Goal: Task Accomplishment & Management: Manage account settings

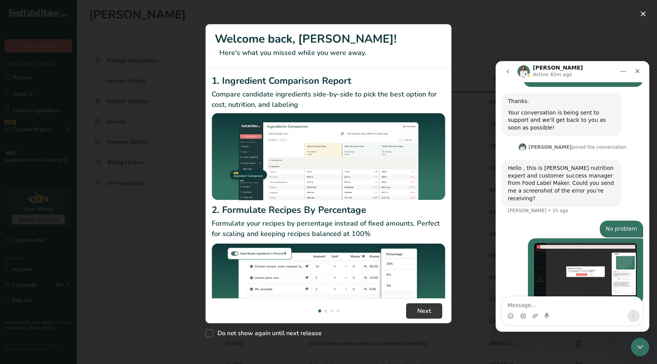
scroll to position [157, 0]
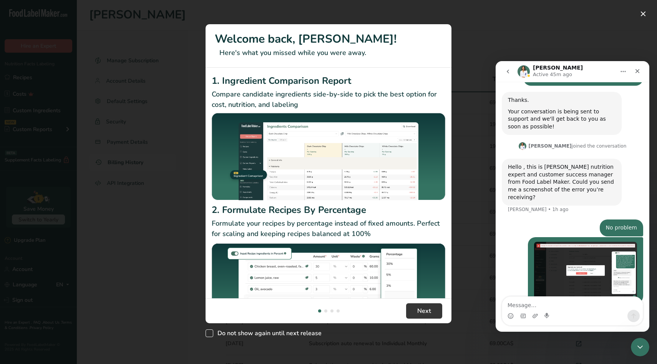
click at [212, 331] on span "New Features" at bounding box center [209, 333] width 8 height 8
click at [210, 331] on input "Do not show again until next release" at bounding box center [207, 333] width 5 height 5
checkbox input "true"
click at [331, 309] on span "Next" at bounding box center [424, 310] width 14 height 9
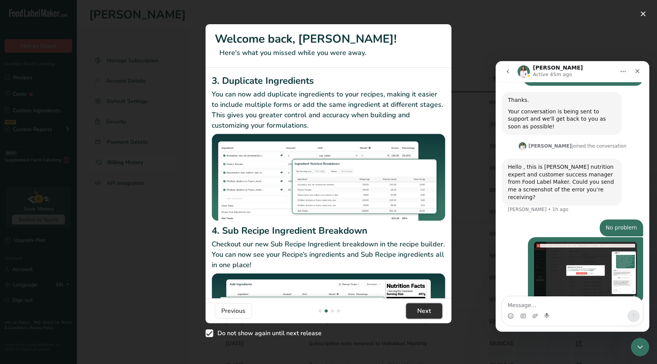
click at [331, 309] on span "Next" at bounding box center [424, 310] width 14 height 9
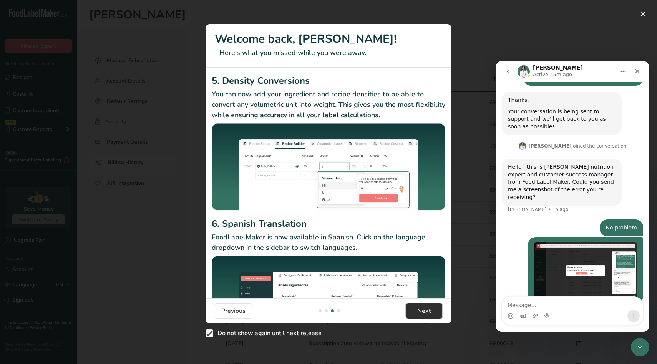
click at [331, 309] on span "Next" at bounding box center [424, 310] width 14 height 9
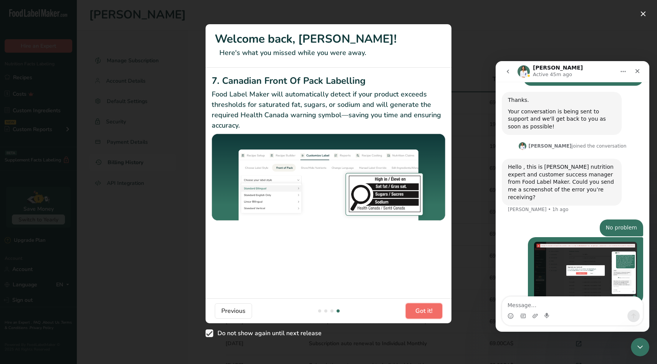
click at [331, 309] on span "Got it!" at bounding box center [423, 310] width 17 height 9
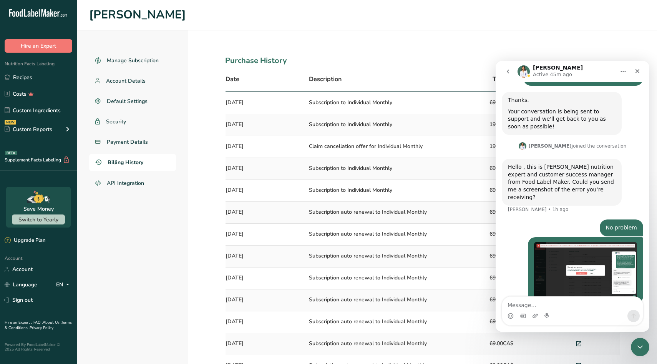
click at [331, 309] on div "Intercom messenger" at bounding box center [535, 315] width 6 height 12
click at [331, 308] on textarea "Message…" at bounding box center [572, 302] width 141 height 13
type textarea "Any luck finding the problem?"
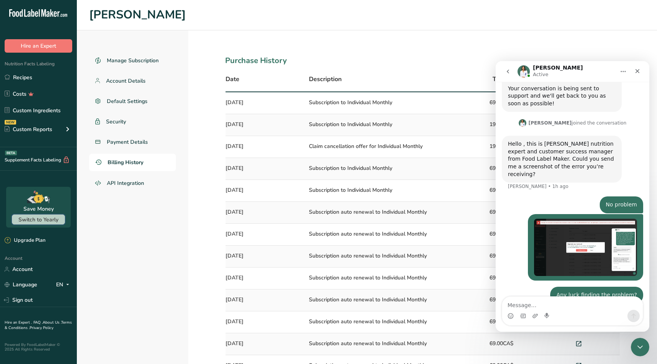
click at [44, 220] on span "Switch to Yearly" at bounding box center [38, 219] width 40 height 7
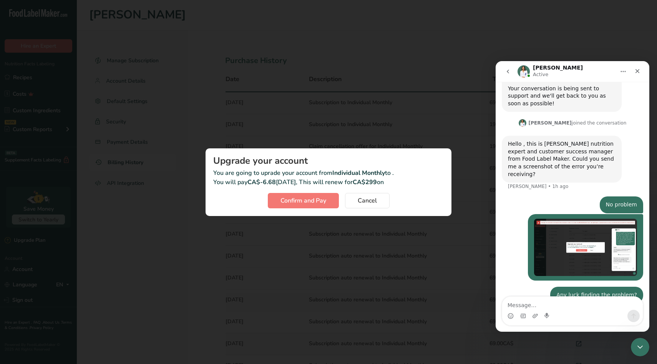
click at [331, 232] on img "Kelvin says…" at bounding box center [585, 246] width 103 height 57
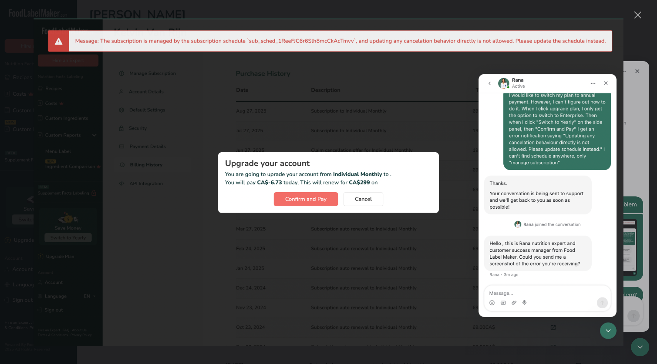
click at [331, 17] on div "Close" at bounding box center [637, 15] width 7 height 7
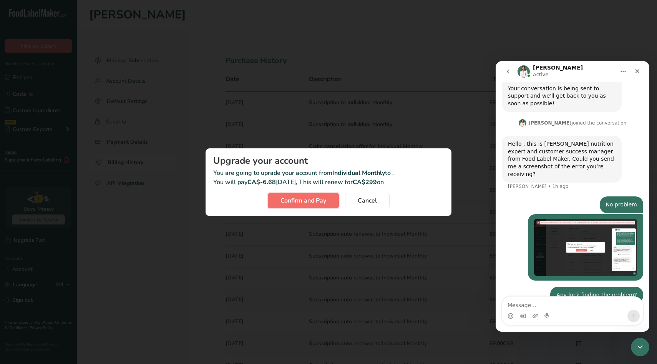
click at [311, 199] on span "Confirm and Pay" at bounding box center [303, 200] width 46 height 9
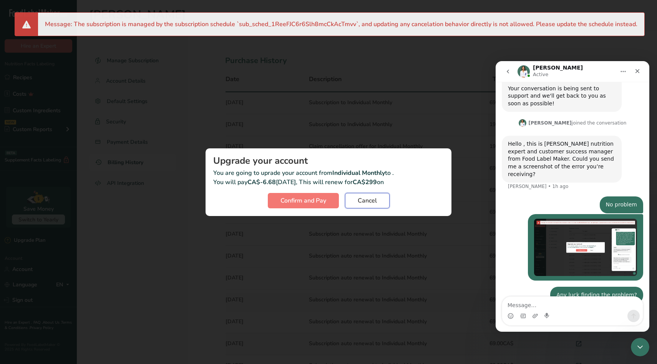
click at [331, 199] on span "Cancel" at bounding box center [366, 200] width 19 height 9
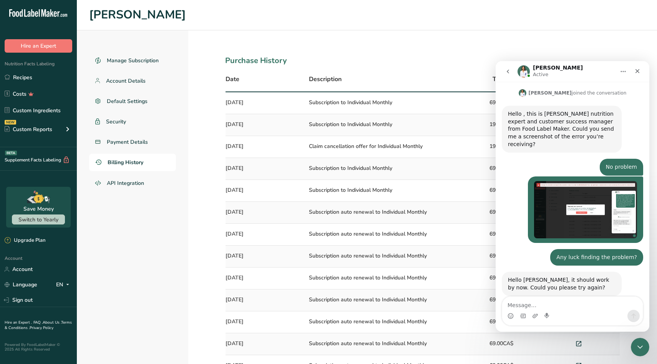
scroll to position [210, 0]
click at [43, 220] on span "Switch to Yearly" at bounding box center [38, 219] width 40 height 7
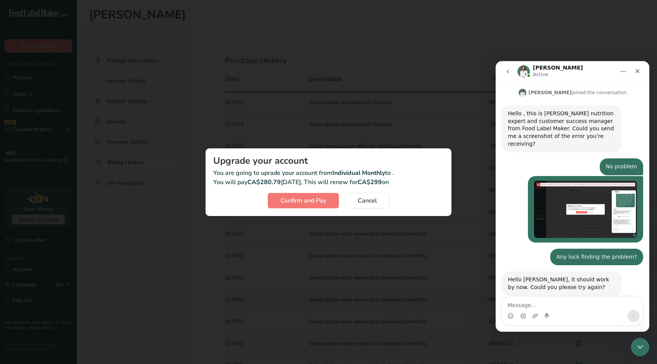
drag, startPoint x: 385, startPoint y: 182, endPoint x: 391, endPoint y: 182, distance: 5.8
click at [331, 182] on p "You are going to uprade your account from Individual Monthly to . You will pay …" at bounding box center [328, 177] width 230 height 18
click at [301, 203] on span "Confirm and Pay" at bounding box center [303, 200] width 46 height 9
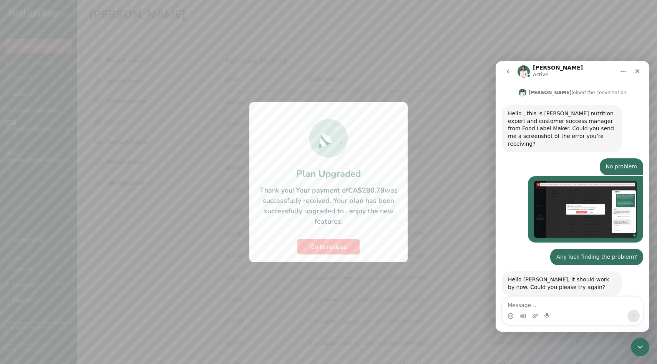
click at [331, 99] on div at bounding box center [328, 182] width 657 height 364
click at [331, 299] on textarea "Message…" at bounding box center [572, 302] width 141 height 13
type textarea "It worked!"
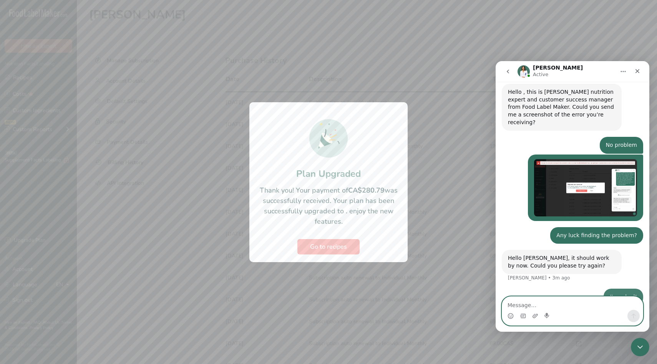
scroll to position [233, 0]
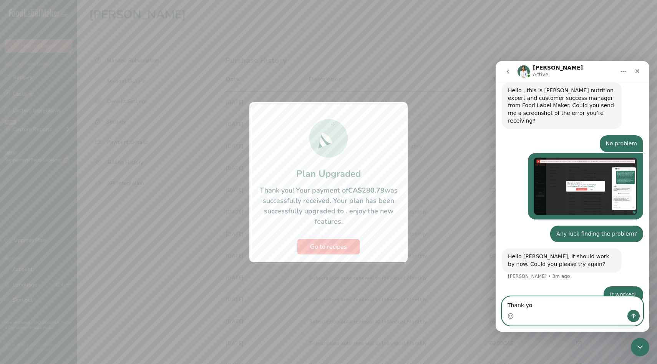
type textarea "Thank you"
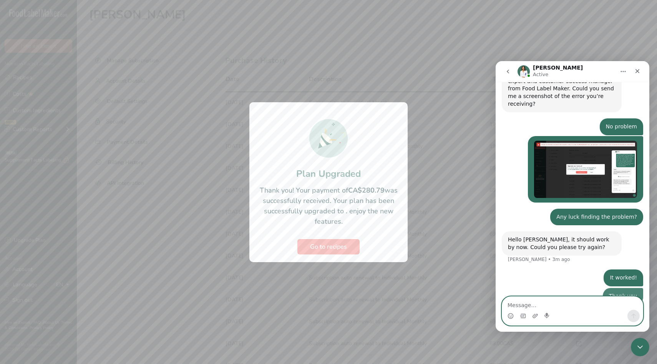
scroll to position [251, 0]
click at [328, 250] on span "Go to recipes" at bounding box center [328, 246] width 37 height 9
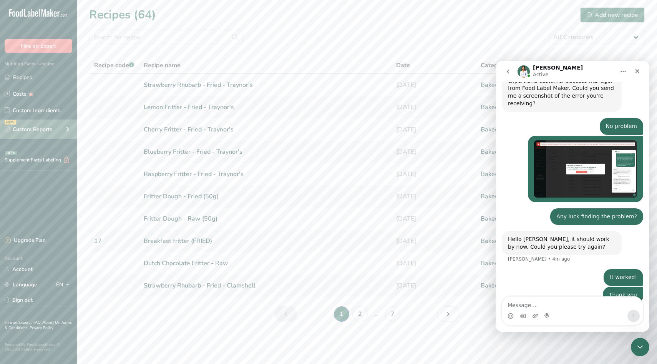
click at [33, 127] on div "Custom Reports" at bounding box center [29, 129] width 48 height 8
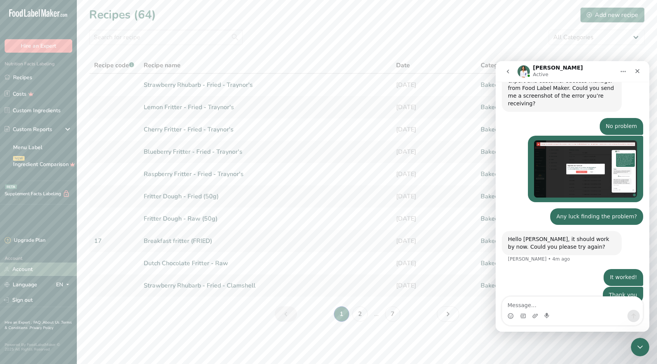
click at [23, 271] on link "Account" at bounding box center [38, 268] width 77 height 13
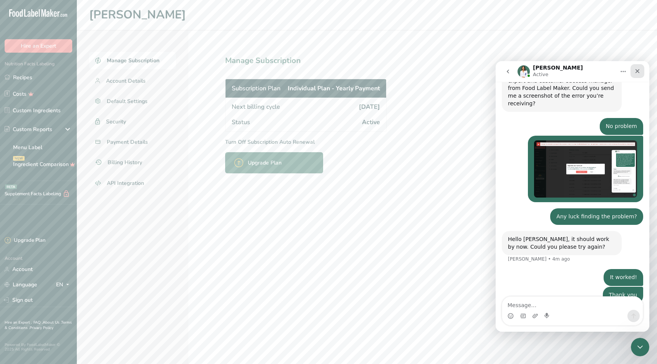
click at [331, 68] on icon "Close" at bounding box center [637, 71] width 6 height 6
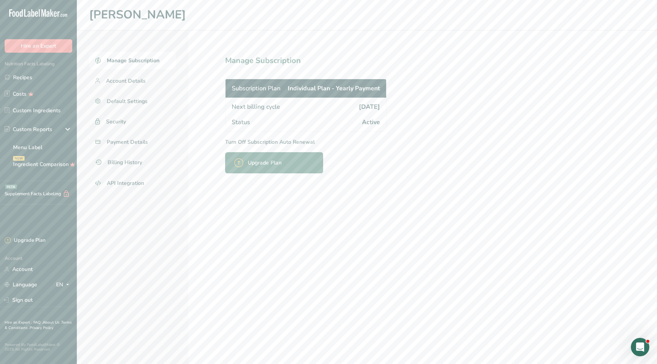
scroll to position [251, 0]
click at [134, 139] on span "Payment Details" at bounding box center [127, 142] width 41 height 8
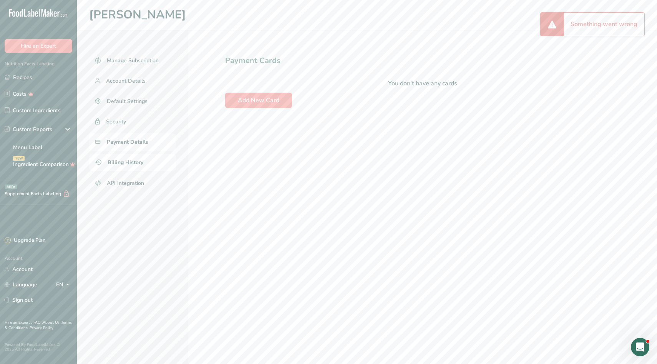
click at [131, 161] on span "Billing History" at bounding box center [126, 162] width 36 height 8
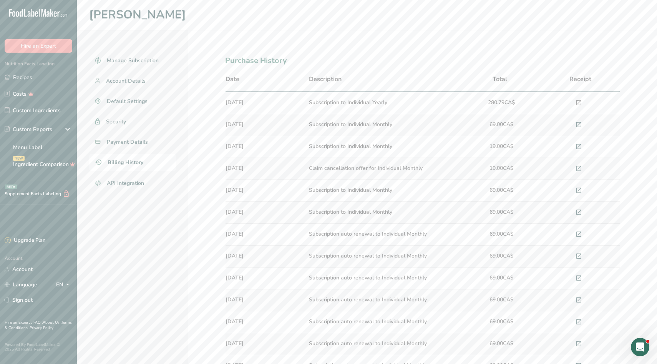
click at [331, 98] on icon at bounding box center [578, 103] width 7 height 11
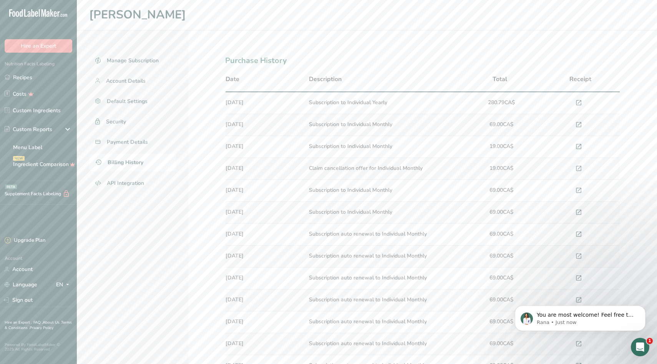
scroll to position [281, 0]
click at [331, 336] on icon "Open Intercom Messenger" at bounding box center [638, 345] width 13 height 13
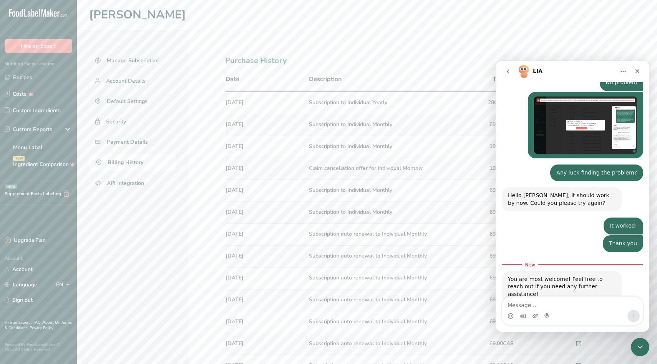
scroll to position [294, 0]
click at [331, 71] on icon "Close" at bounding box center [637, 71] width 4 height 4
